Goal: Transaction & Acquisition: Purchase product/service

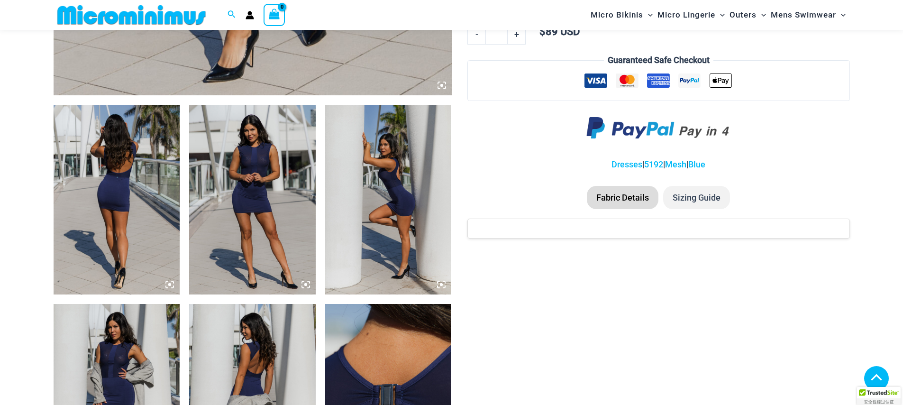
scroll to position [595, 0]
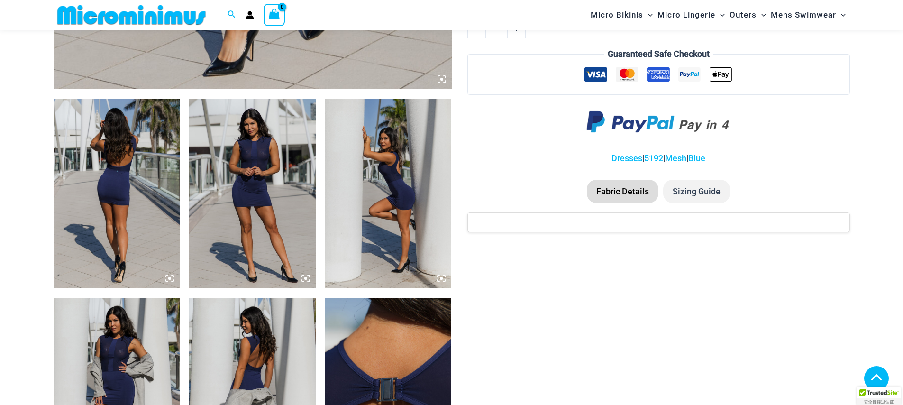
click at [131, 201] on img at bounding box center [117, 194] width 127 height 190
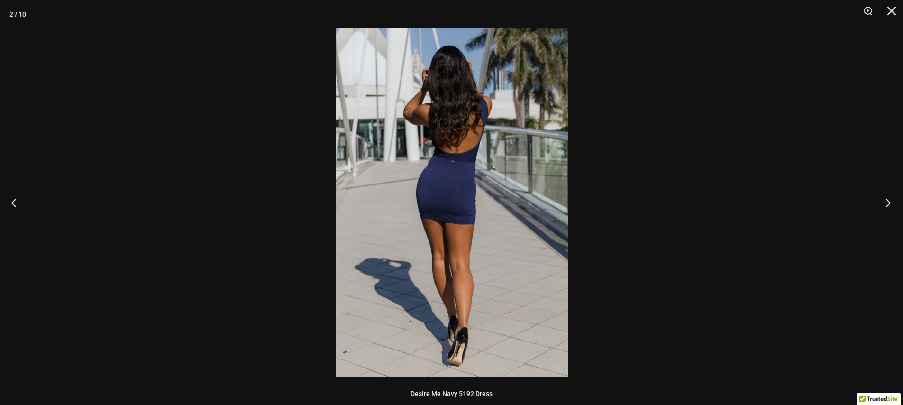
click at [884, 201] on button "Next" at bounding box center [886, 202] width 36 height 47
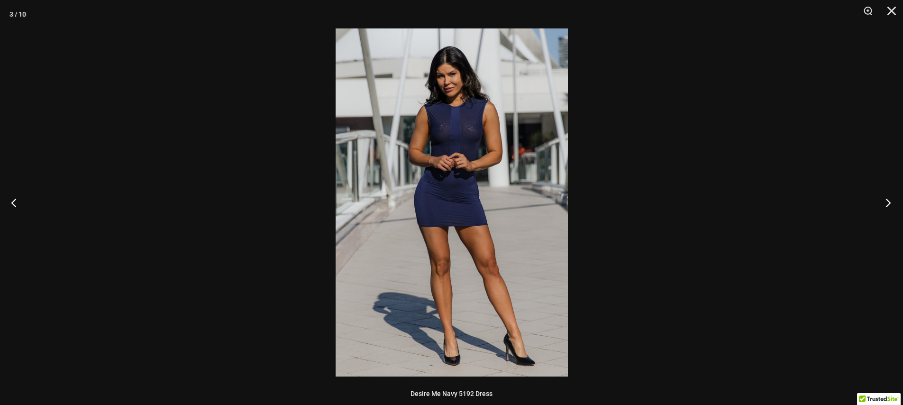
click at [884, 201] on button "Next" at bounding box center [886, 202] width 36 height 47
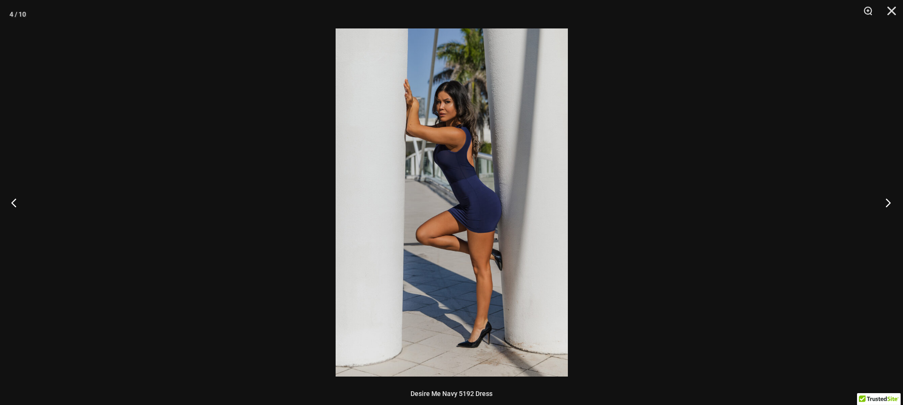
click at [884, 201] on button "Next" at bounding box center [886, 202] width 36 height 47
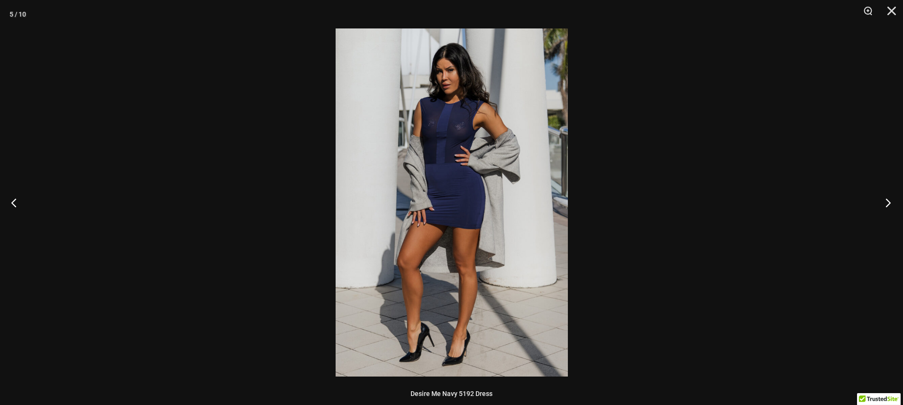
click at [886, 201] on button "Next" at bounding box center [886, 202] width 36 height 47
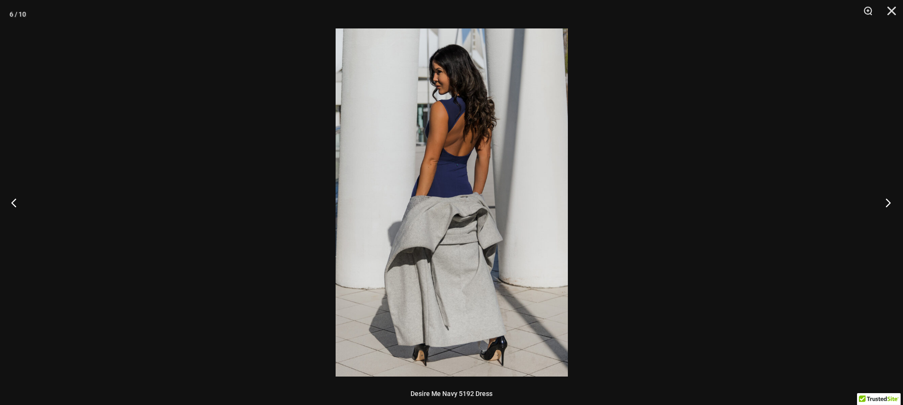
click at [886, 201] on button "Next" at bounding box center [886, 202] width 36 height 47
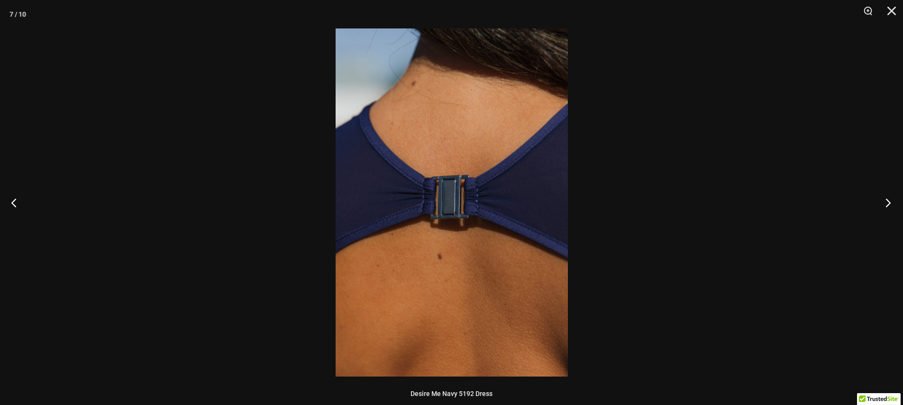
click at [886, 201] on button "Next" at bounding box center [886, 202] width 36 height 47
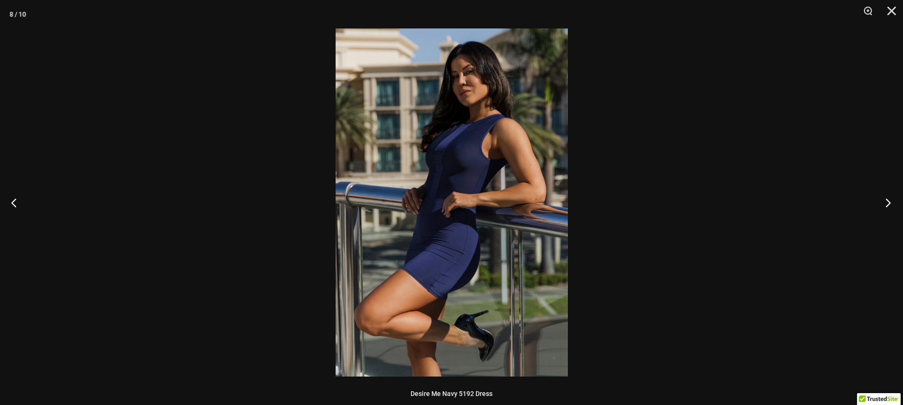
click at [886, 201] on button "Next" at bounding box center [886, 202] width 36 height 47
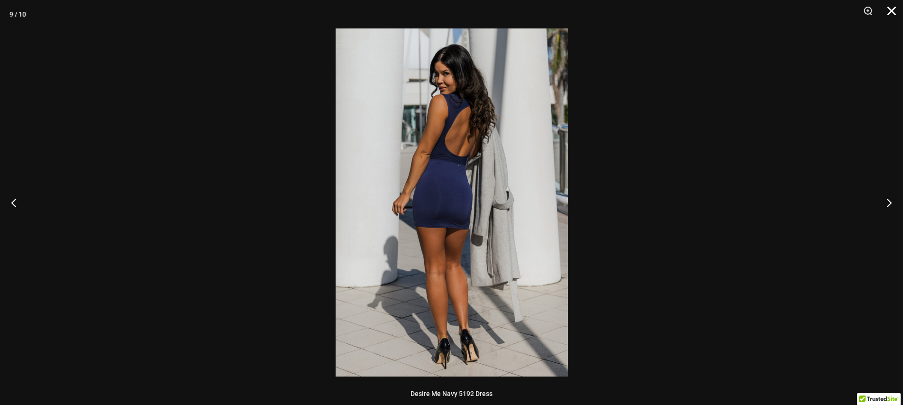
click at [896, 12] on button "Close" at bounding box center [889, 14] width 24 height 28
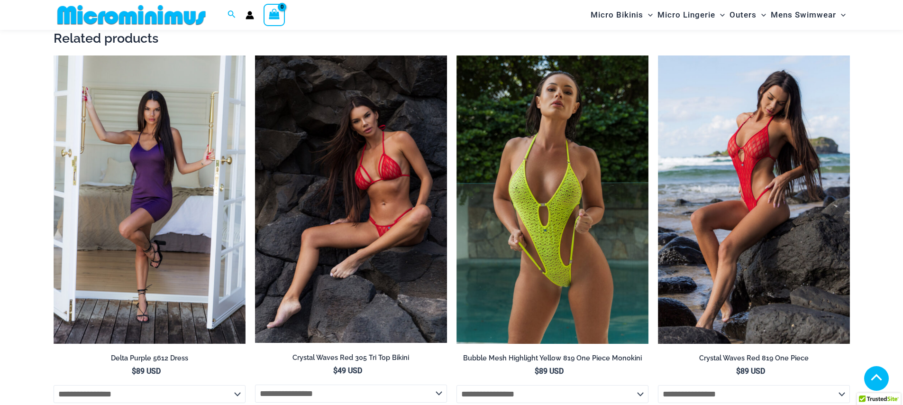
scroll to position [1217, 0]
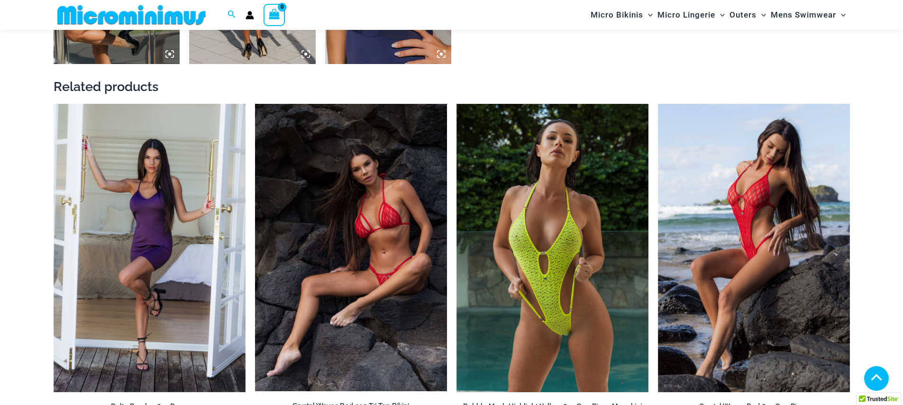
click at [332, 251] on img at bounding box center [351, 247] width 192 height 287
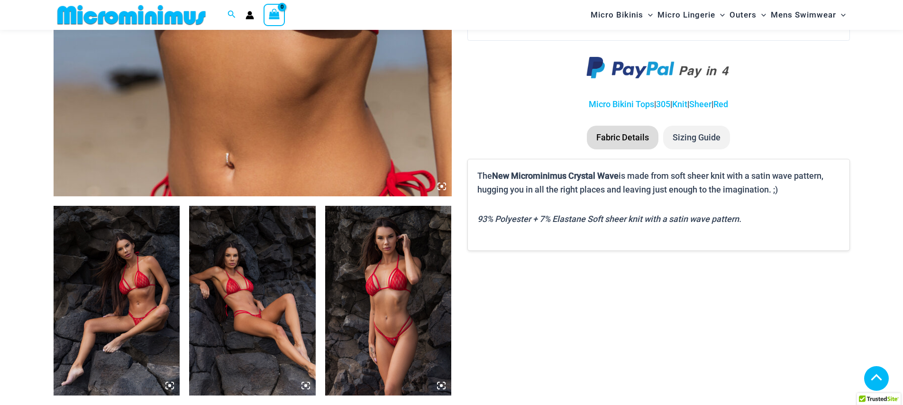
scroll to position [536, 0]
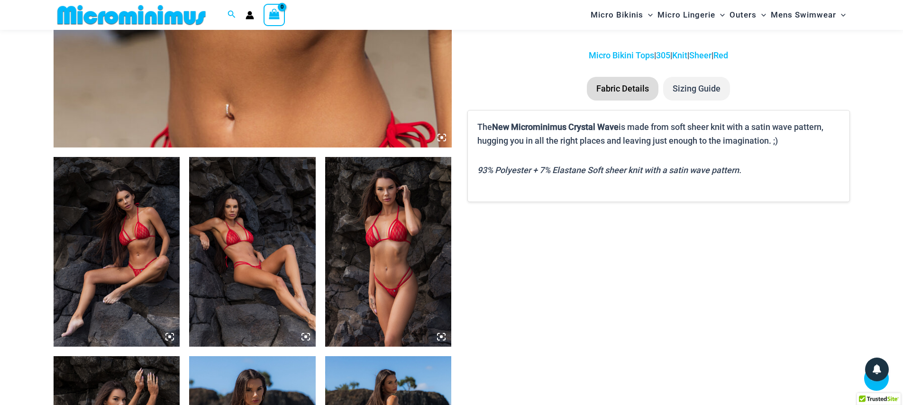
click at [162, 251] on img at bounding box center [117, 252] width 127 height 190
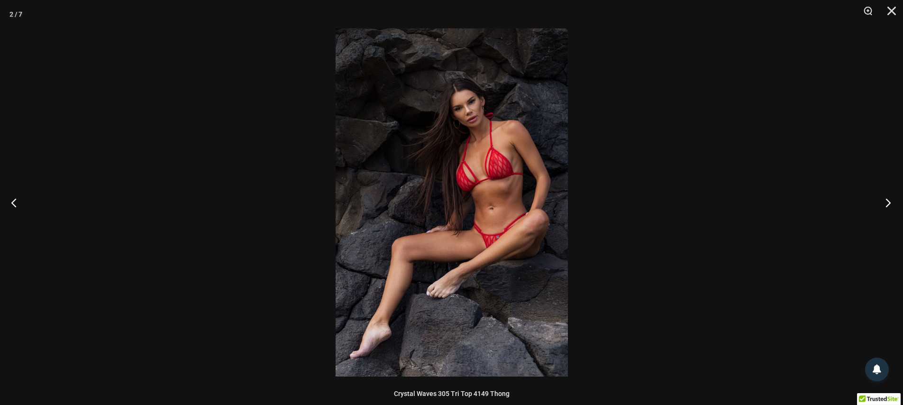
click at [887, 206] on button "Next" at bounding box center [886, 202] width 36 height 47
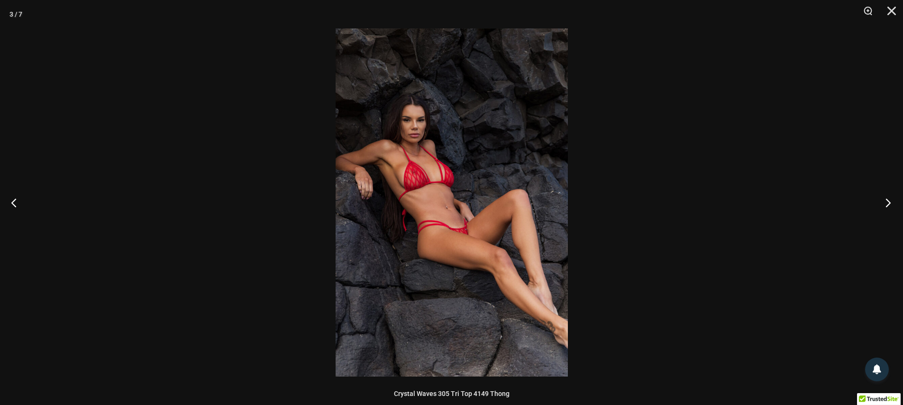
click at [887, 206] on button "Next" at bounding box center [886, 202] width 36 height 47
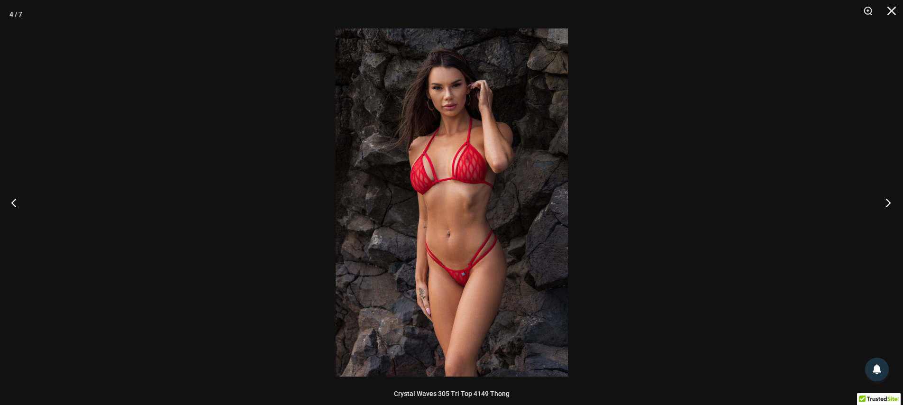
click at [887, 206] on button "Next" at bounding box center [886, 202] width 36 height 47
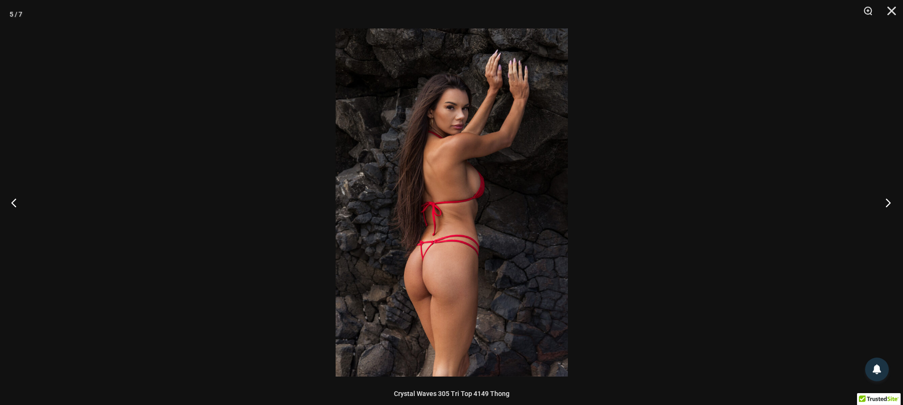
click at [887, 206] on button "Next" at bounding box center [886, 202] width 36 height 47
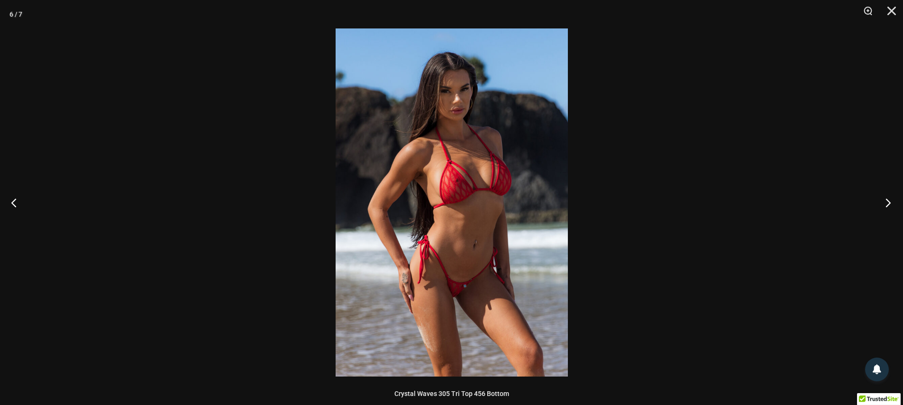
click at [887, 206] on button "Next" at bounding box center [886, 202] width 36 height 47
